Goal: Navigation & Orientation: Find specific page/section

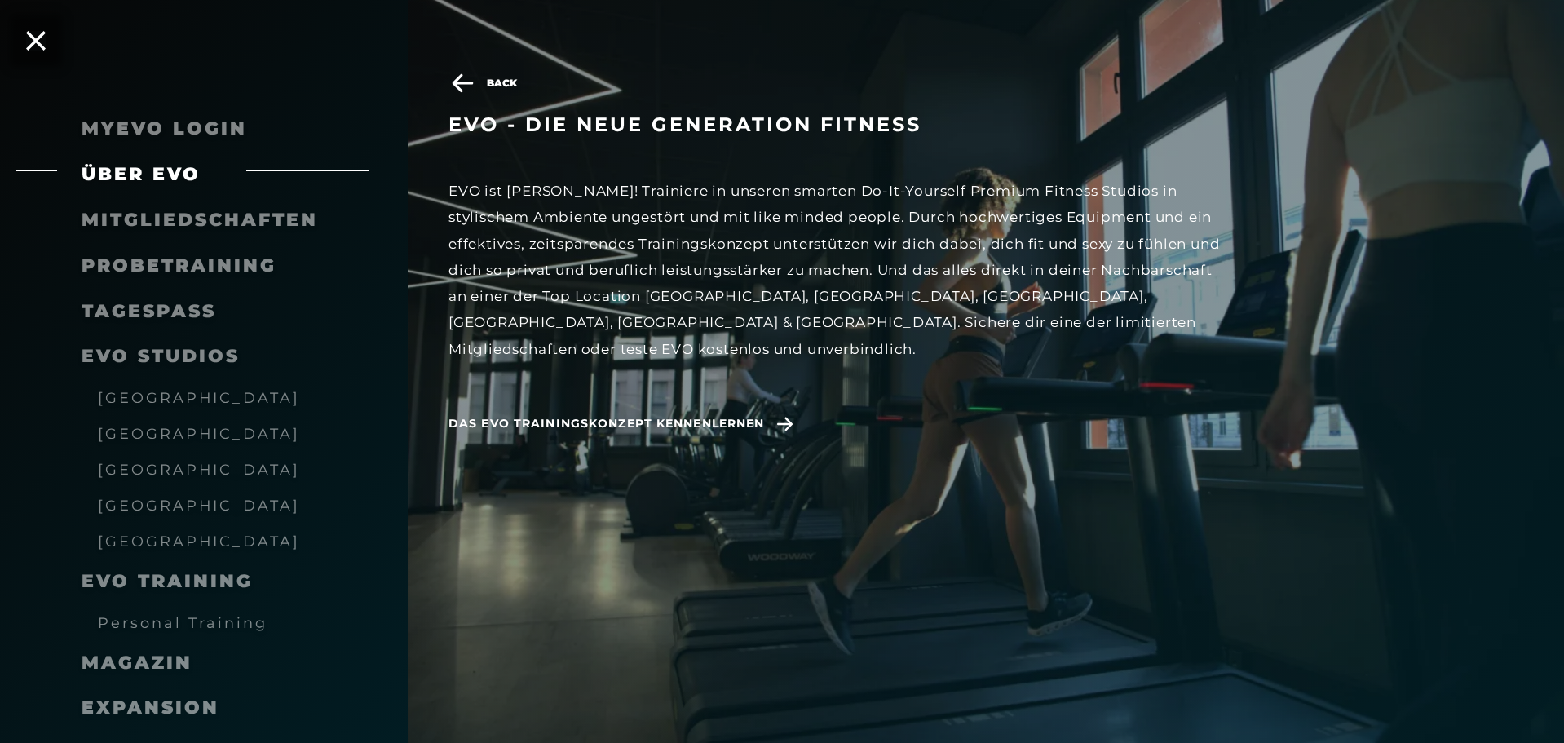
scroll to position [1060, 0]
click at [144, 501] on span "[GEOGRAPHIC_DATA]" at bounding box center [199, 505] width 202 height 17
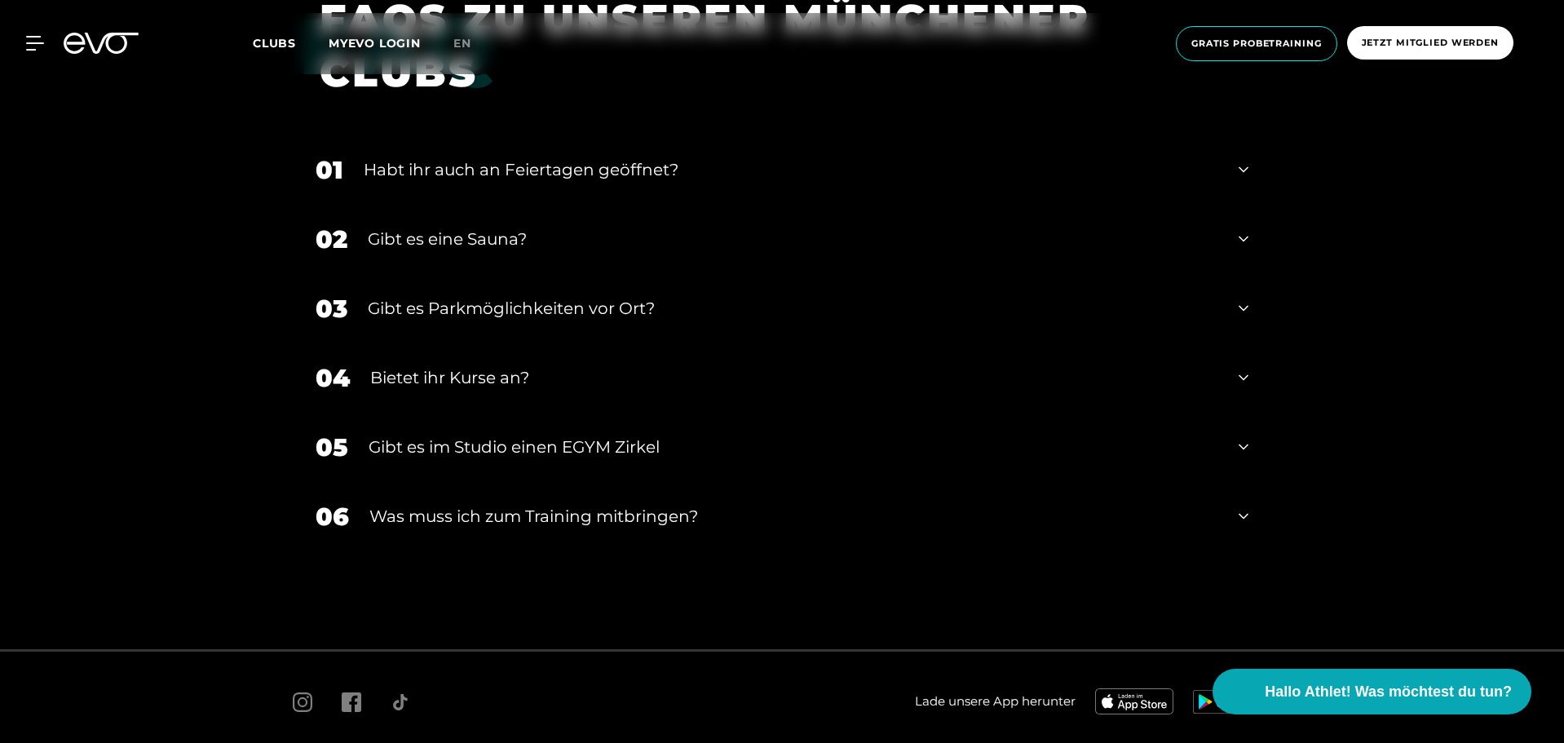
scroll to position [4120, 0]
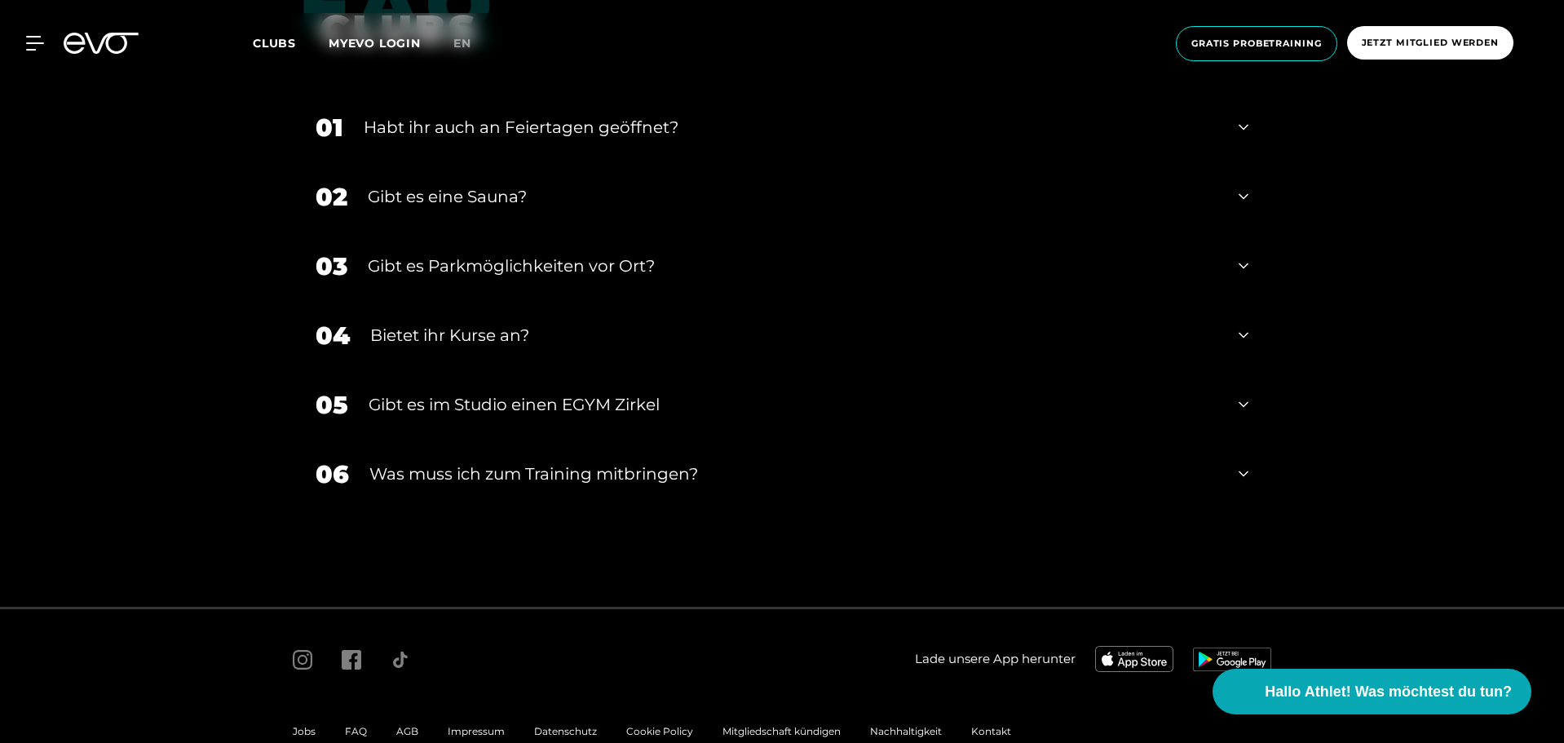
click at [1244, 464] on icon at bounding box center [1244, 474] width 10 height 20
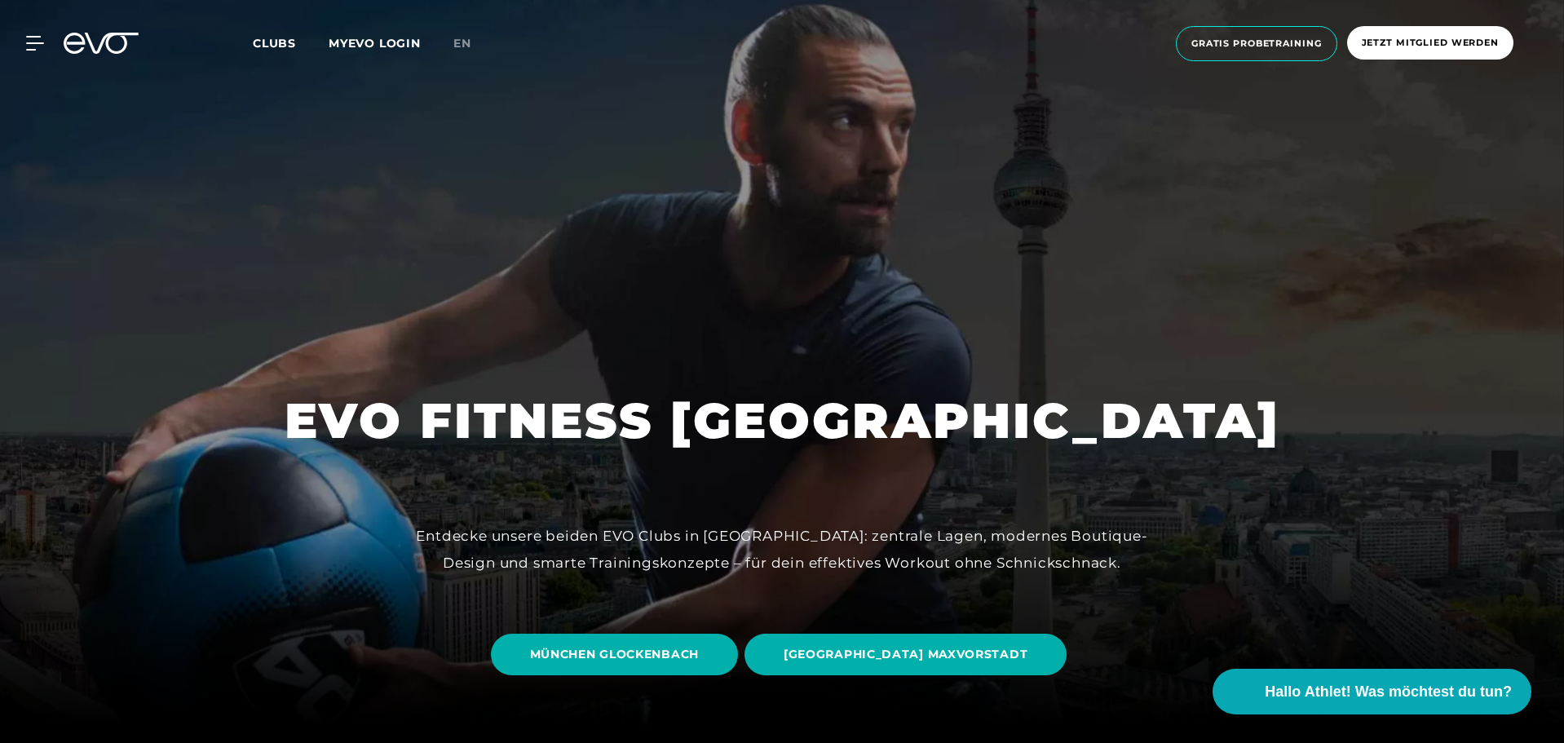
scroll to position [0, 0]
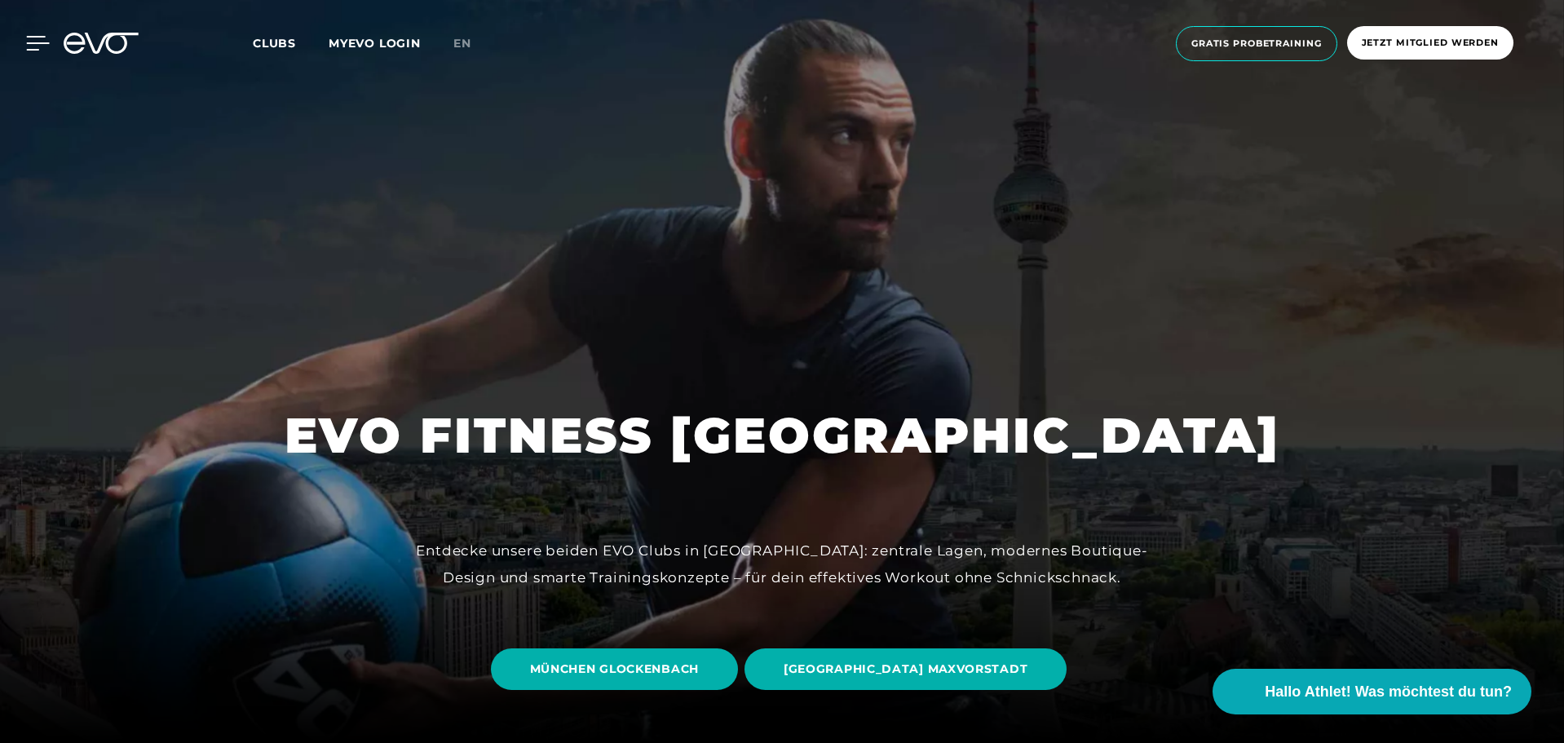
click at [26, 42] on icon at bounding box center [38, 43] width 24 height 15
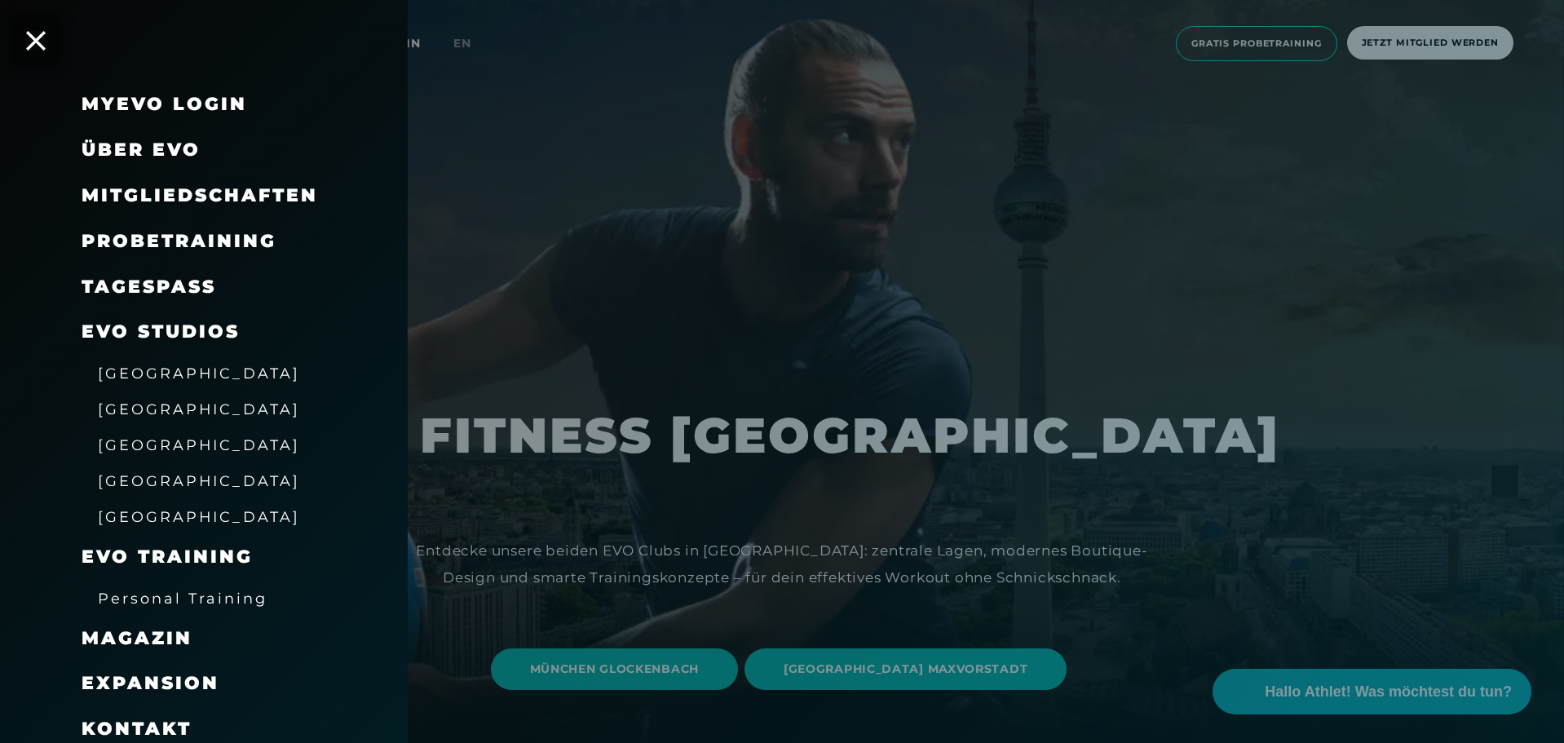
scroll to position [55, 0]
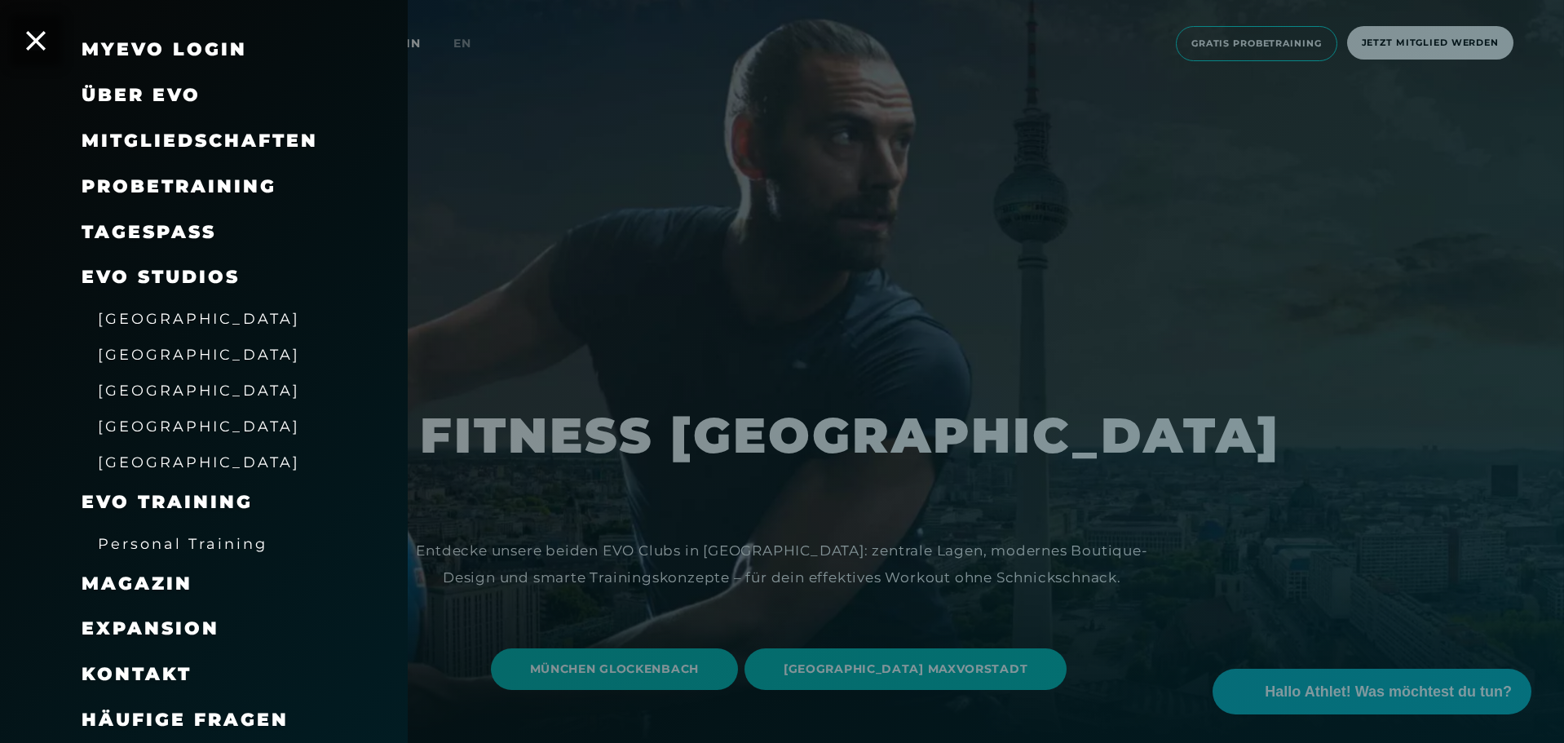
click at [152, 588] on span "Magazin" at bounding box center [137, 584] width 111 height 22
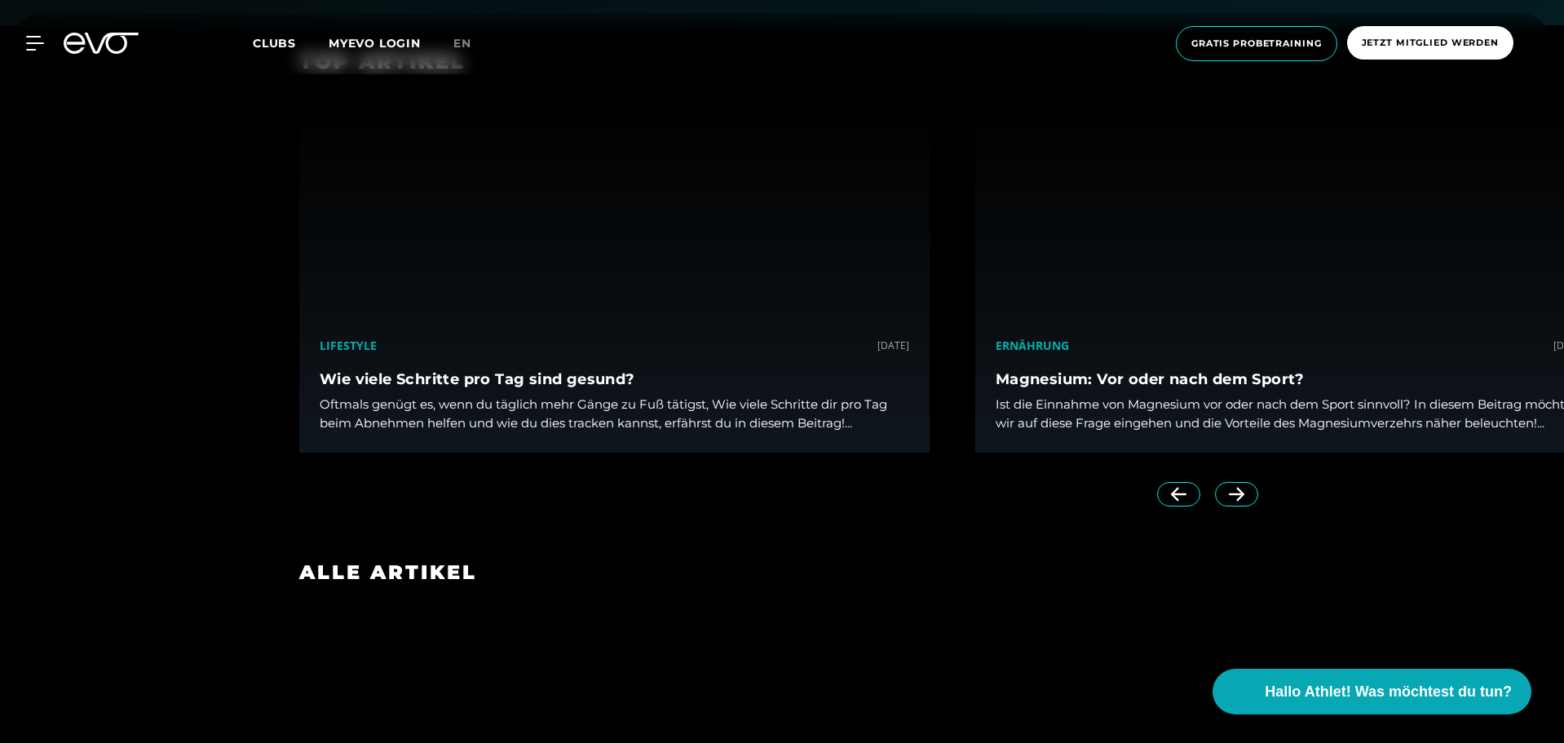
scroll to position [571, 0]
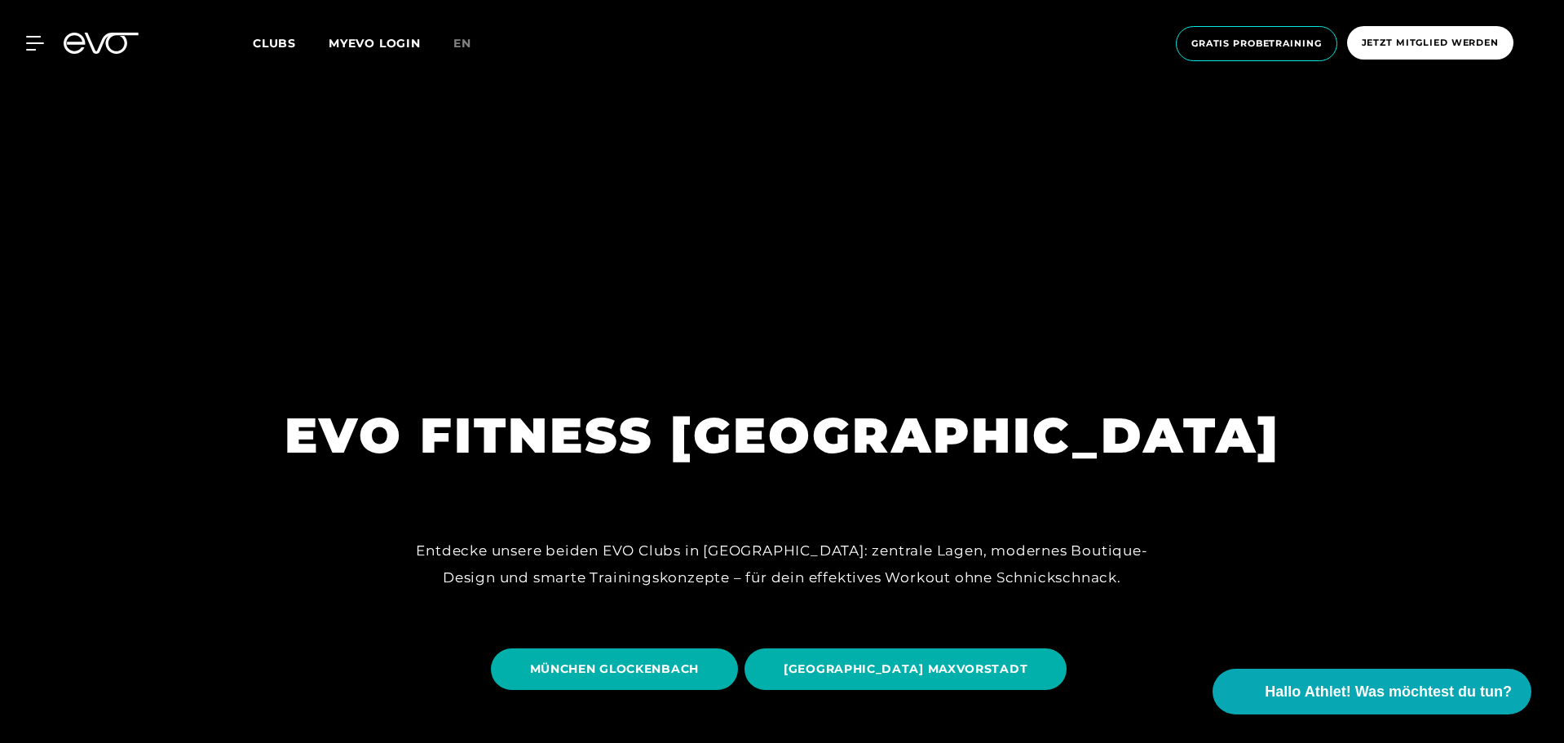
scroll to position [1060, 0]
